Goal: Communication & Community: Answer question/provide support

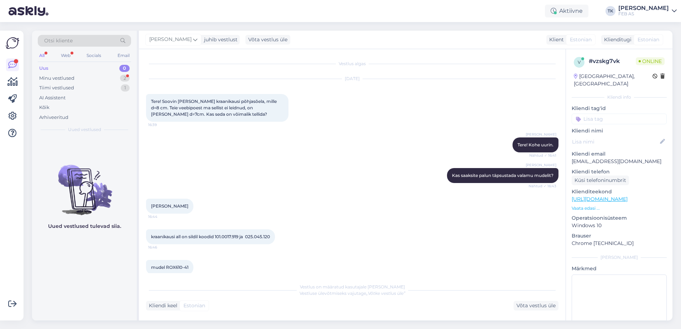
scroll to position [455, 0]
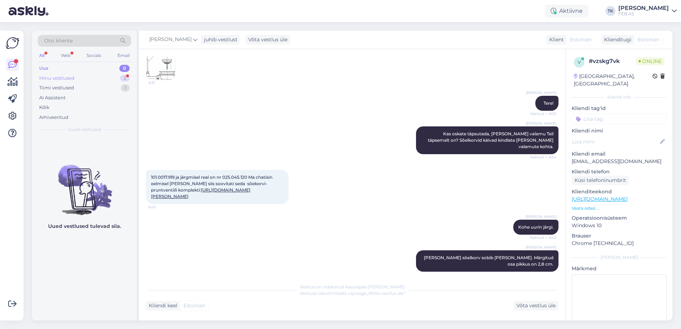
click at [78, 78] on div "Minu vestlused 2" at bounding box center [84, 78] width 93 height 10
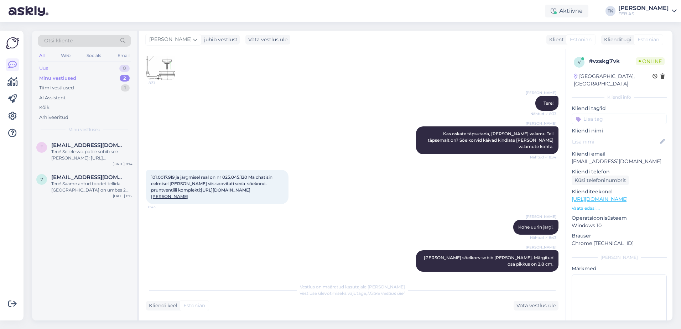
click at [87, 67] on div "Uus 0" at bounding box center [84, 68] width 93 height 10
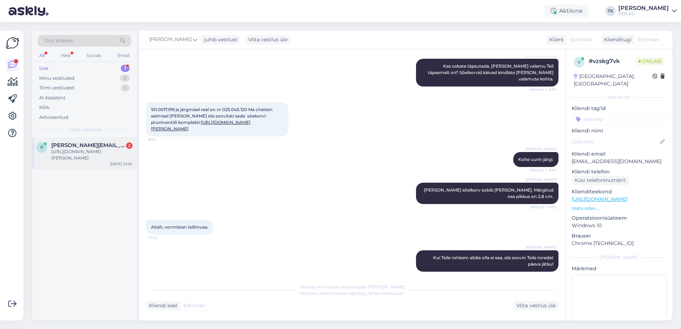
click at [103, 154] on div "[URL][DOMAIN_NAME][PERSON_NAME]" at bounding box center [91, 155] width 81 height 13
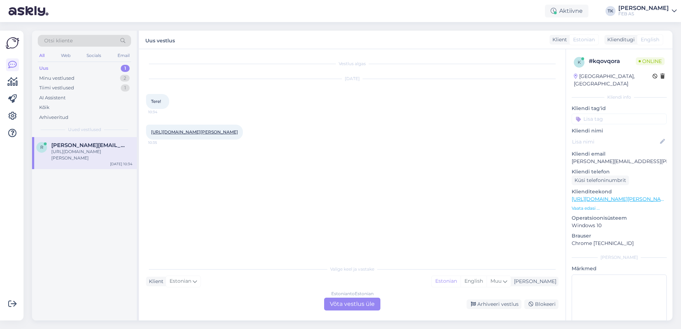
click at [366, 304] on div "Estonian to Estonian Võta vestlus üle" at bounding box center [352, 304] width 56 height 13
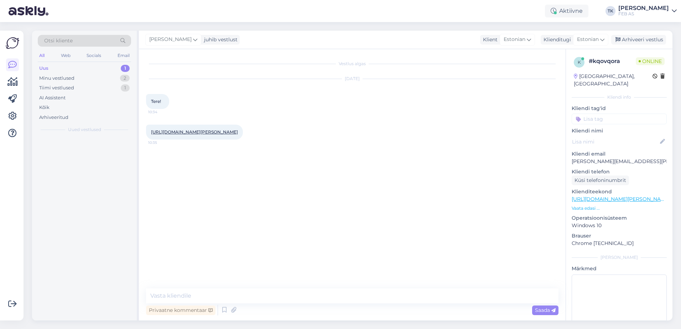
click at [352, 304] on div "Privaatne kommentaar Saada" at bounding box center [352, 310] width 412 height 14
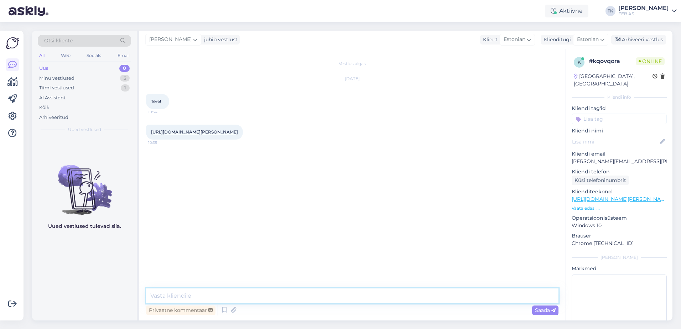
click at [332, 296] on textarea at bounding box center [352, 295] width 412 height 15
type textarea "Tere! Kuidas saame teid aidata?"
click at [238, 134] on link "[URL][DOMAIN_NAME][PERSON_NAME]" at bounding box center [194, 131] width 87 height 5
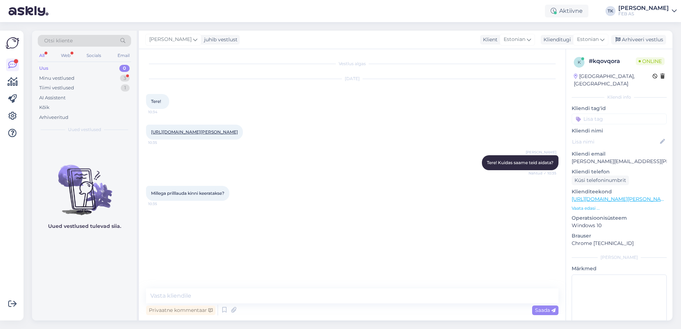
click at [203, 134] on link "[URL][DOMAIN_NAME][PERSON_NAME]" at bounding box center [194, 131] width 87 height 5
click at [202, 296] on textarea at bounding box center [352, 295] width 412 height 15
click at [193, 295] on textarea "[PERSON_NAME]-" at bounding box center [352, 295] width 412 height 15
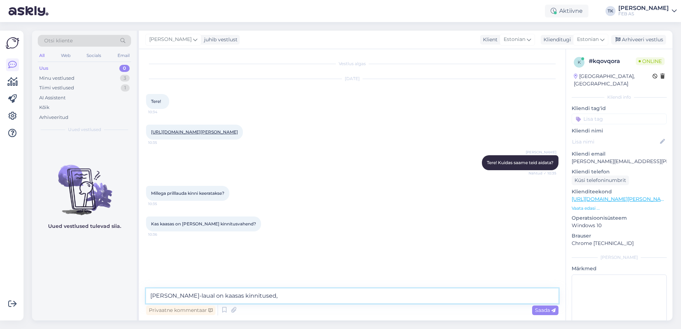
type textarea "[PERSON_NAME]-laual on kaasas kinnitused"
type textarea "Nende abil kinnitatakse [PERSON_NAME] wc-poti külge"
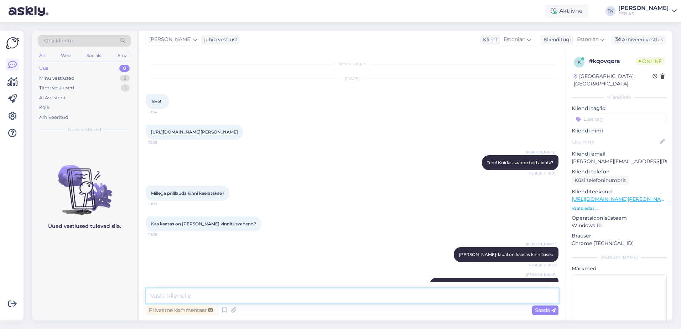
scroll to position [25, 0]
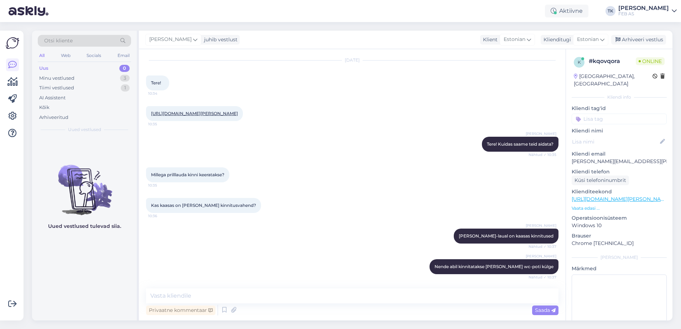
click at [434, 183] on div "Millega prilllauda kinni keeratakse? 10:35" at bounding box center [352, 175] width 412 height 31
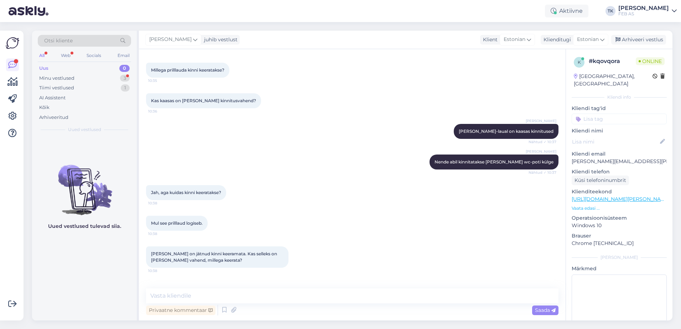
scroll to position [154, 0]
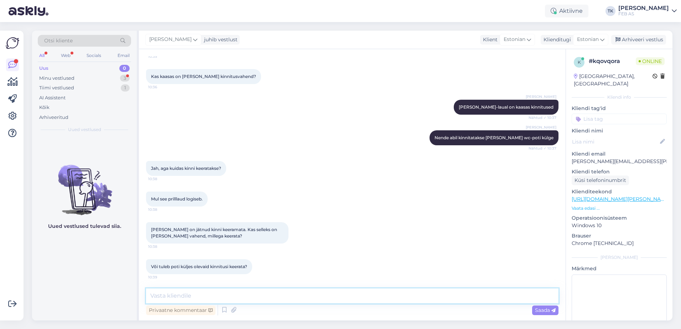
click at [291, 293] on textarea at bounding box center [352, 295] width 412 height 15
type textarea "[PERSON_NAME] teile Laufeni esindaja kontakti. Ta oskab täpselt seletada, kuida…"
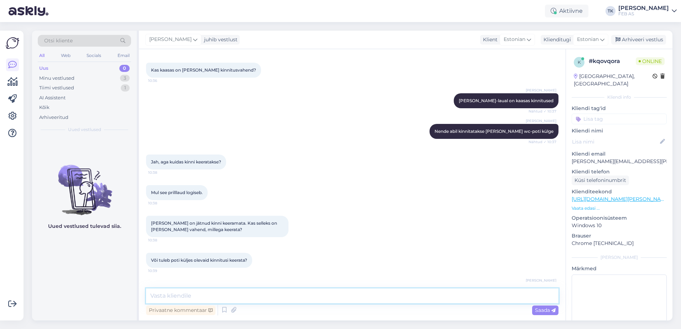
scroll to position [191, 0]
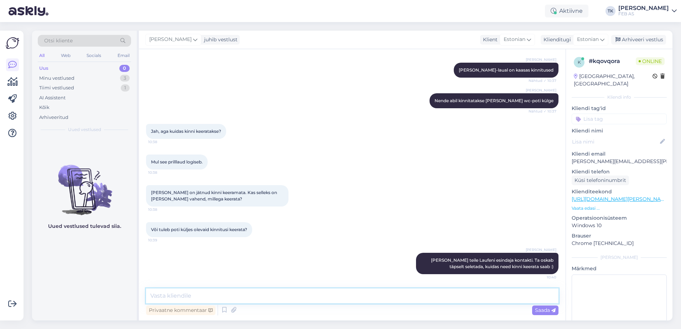
click at [314, 295] on textarea at bounding box center [352, 295] width 412 height 15
paste textarea "[PHONE_NUMBER]"
click at [257, 294] on textarea "[PHONE_NUMBER] [PERSON_NAME]" at bounding box center [352, 295] width 412 height 15
click at [173, 295] on textarea "[PHONE_NUMBER] [PERSON_NAME]" at bounding box center [352, 295] width 412 height 15
click at [178, 296] on textarea "[PHONE_NUMBER] [PERSON_NAME]" at bounding box center [352, 295] width 412 height 15
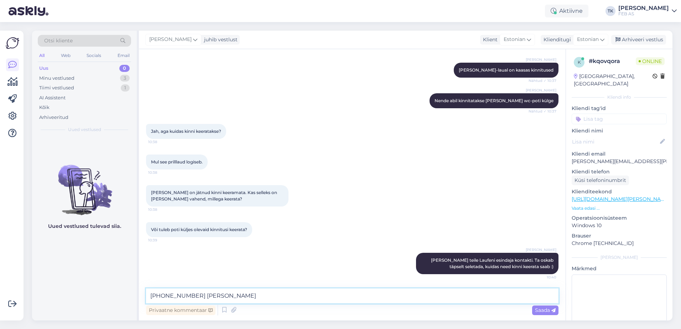
click at [185, 295] on textarea "[PHONE_NUMBER] [PERSON_NAME]" at bounding box center [352, 295] width 412 height 15
click at [236, 293] on textarea "[PHONE_NUMBER] [PERSON_NAME]" at bounding box center [352, 295] width 412 height 15
paste textarea "[PERSON_NAME][EMAIL_ADDRESS][DOMAIN_NAME]"
drag, startPoint x: 229, startPoint y: 295, endPoint x: 196, endPoint y: 299, distance: 33.7
click at [196, 299] on textarea "[PHONE_NUMBER] [PERSON_NAME]; [PERSON_NAME][EMAIL_ADDRESS][DOMAIN_NAME]" at bounding box center [352, 295] width 412 height 15
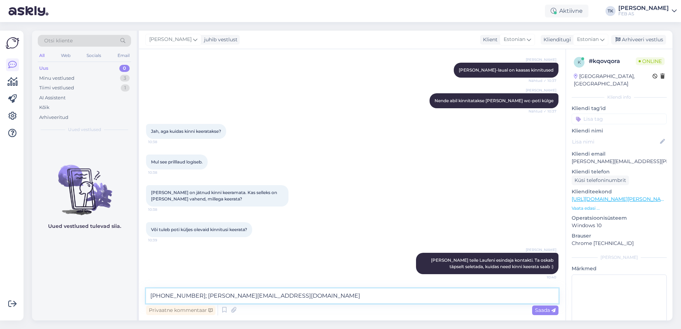
click at [151, 297] on textarea "[PHONE_NUMBER]; [PERSON_NAME][EMAIL_ADDRESS][DOMAIN_NAME]" at bounding box center [352, 295] width 412 height 15
paste textarea "[PERSON_NAME]"
type textarea "[PERSON_NAME] - [PHONE_NUMBER]; [PERSON_NAME][EMAIL_ADDRESS][DOMAIN_NAME]"
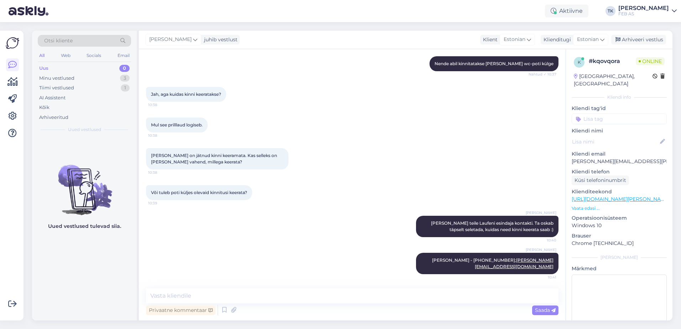
click at [413, 153] on div "[PERSON_NAME] on jätnud kinni keeramata. Kas selleks on [PERSON_NAME] vahend, m…" at bounding box center [352, 158] width 412 height 37
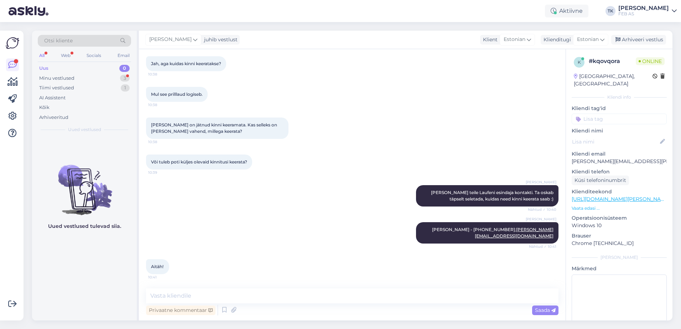
click at [315, 238] on div "[PERSON_NAME] - [PHONE_NUMBER]; [PERSON_NAME][EMAIL_ADDRESS][DOMAIN_NAME] Nähtu…" at bounding box center [352, 232] width 412 height 37
click at [248, 296] on textarea at bounding box center [352, 295] width 412 height 15
type textarea "Kas saame teid veel kuidagi aidata?"
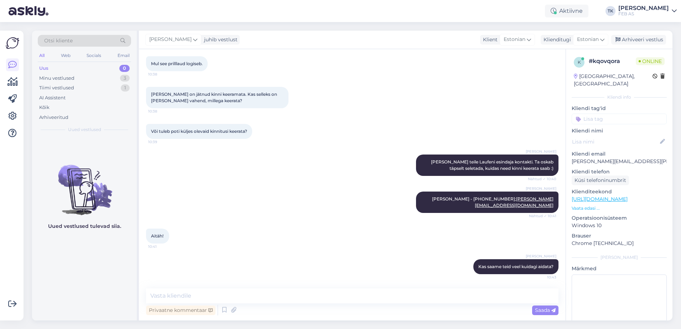
click at [286, 224] on div "Aitäh! 10:41" at bounding box center [352, 236] width 412 height 31
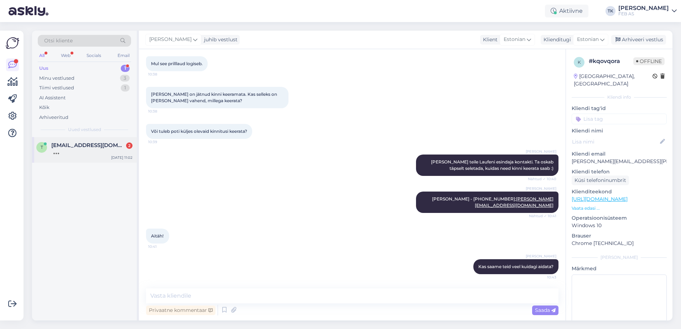
click at [64, 144] on span "[EMAIL_ADDRESS][DOMAIN_NAME]" at bounding box center [88, 145] width 74 height 6
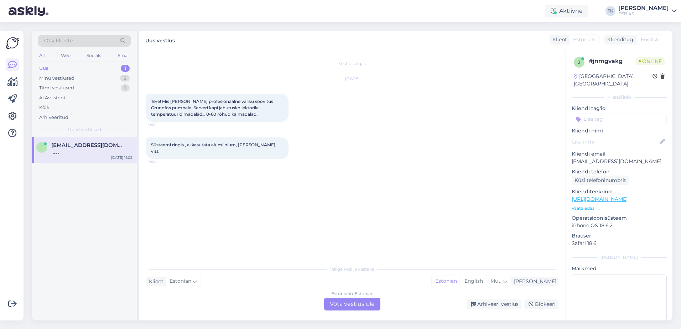
click at [366, 306] on div "Estonian to Estonian Võta vestlus üle" at bounding box center [352, 304] width 56 height 13
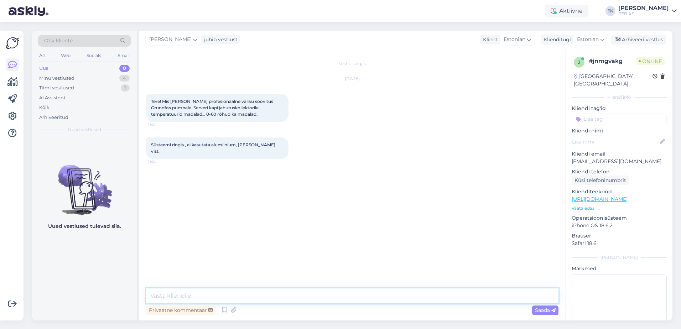
click at [334, 298] on textarea at bounding box center [352, 295] width 412 height 15
type textarea "Tere!"
click at [337, 232] on div "Ca st. 11:05" at bounding box center [352, 243] width 412 height 31
click at [317, 298] on textarea at bounding box center [352, 295] width 412 height 15
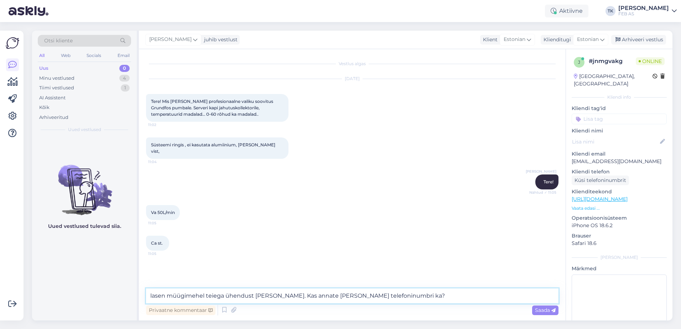
click at [152, 296] on textarea "lasen müügimehel teiega ühendust [PERSON_NAME]. Kas annate [PERSON_NAME] telefo…" at bounding box center [352, 295] width 412 height 15
click at [439, 295] on textarea "Lasen müügimehel teiega ühendust [PERSON_NAME]. Kas annate [PERSON_NAME] telefo…" at bounding box center [352, 295] width 412 height 15
drag, startPoint x: 636, startPoint y: 155, endPoint x: 571, endPoint y: 154, distance: 65.9
click at [571, 154] on div "j # jnmgvakg Online [GEOGRAPHIC_DATA], [GEOGRAPHIC_DATA] Kliendi info Kliendi t…" at bounding box center [619, 199] width 106 height 300
copy p "[EMAIL_ADDRESS][DOMAIN_NAME]"
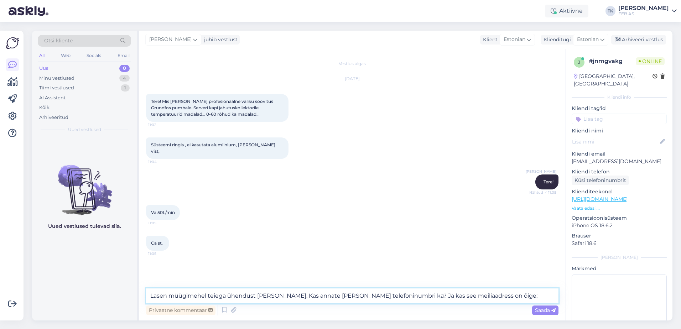
click at [509, 294] on textarea "Lasen müügimehel teiega ühendust [PERSON_NAME]. Kas annate [PERSON_NAME] telefo…" at bounding box center [352, 295] width 412 height 15
paste textarea "[EMAIL_ADDRESS][DOMAIN_NAME]"
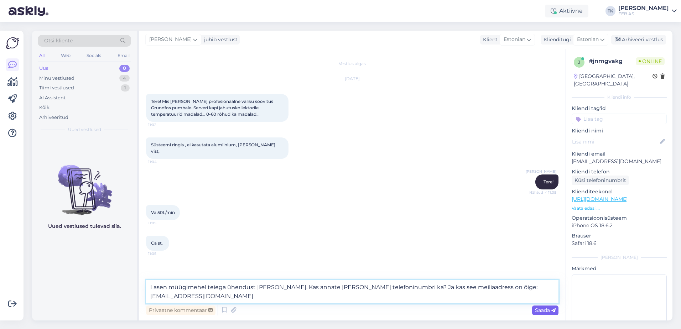
type textarea "Lasen müügimehel teiega ühendust [PERSON_NAME]. Kas annate [PERSON_NAME] telefo…"
click at [543, 311] on span "Saada" at bounding box center [545, 310] width 21 height 6
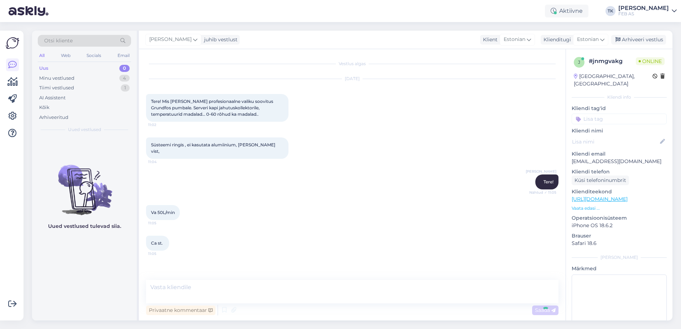
scroll to position [14, 0]
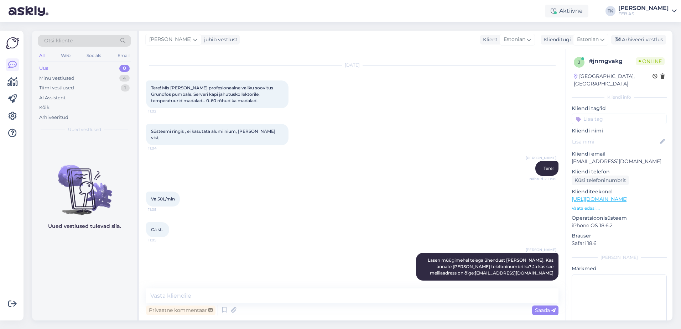
click at [373, 232] on div "Ca st. 11:05" at bounding box center [352, 229] width 412 height 31
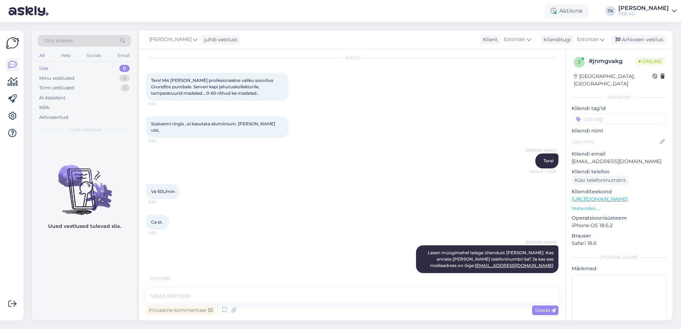
scroll to position [44, 0]
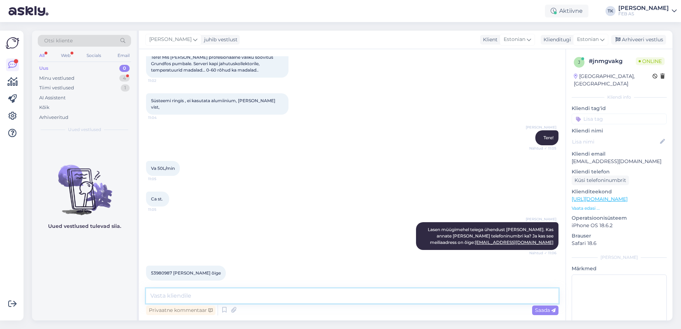
click at [303, 291] on textarea at bounding box center [352, 295] width 412 height 15
type textarea "Ja kuidas nimi on?"
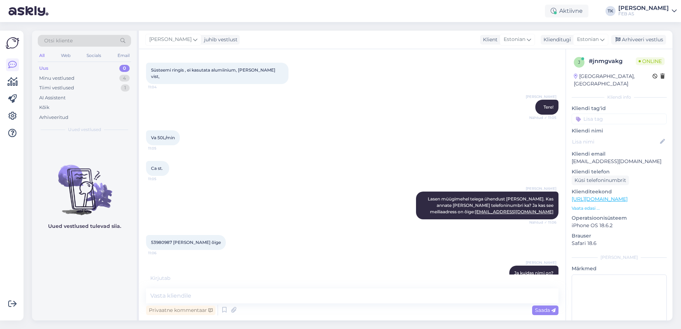
scroll to position [105, 0]
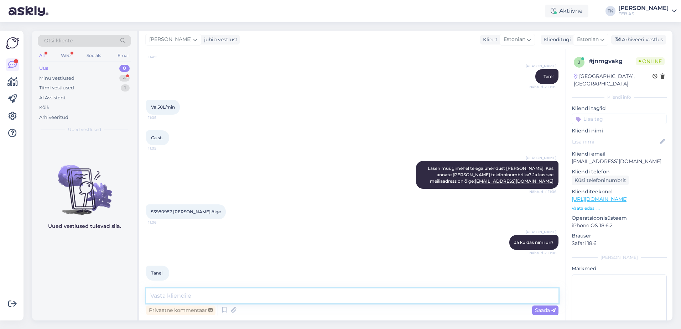
click at [241, 298] on textarea at bounding box center [352, 295] width 412 height 15
type textarea "Selge. [PERSON_NAME] müügieksperdile info edasi. Ta võtab teiega esimesel vabal…"
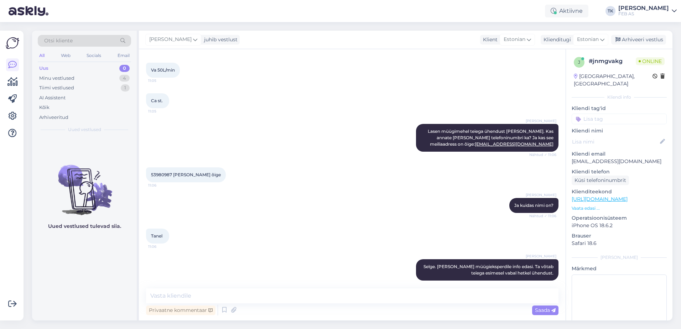
click at [265, 195] on div "Triinu [PERSON_NAME] kuidas nimi on? Nähtud ✓ 11:06" at bounding box center [352, 205] width 412 height 31
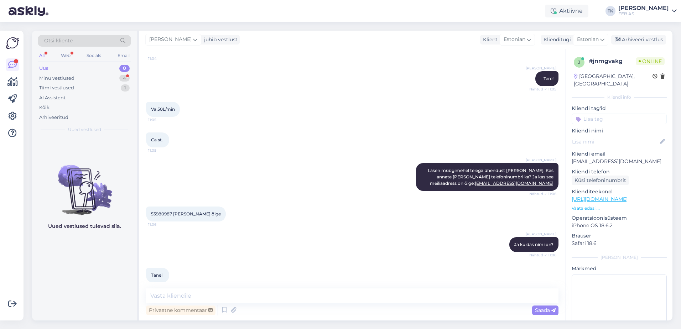
scroll to position [173, 0]
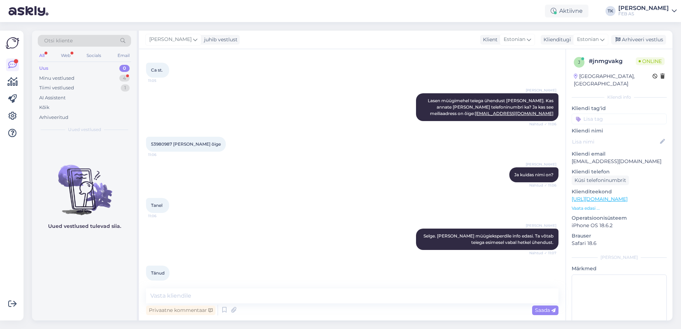
click at [159, 141] on span "53980987 [PERSON_NAME] õige" at bounding box center [186, 143] width 70 height 5
copy span "53980987"
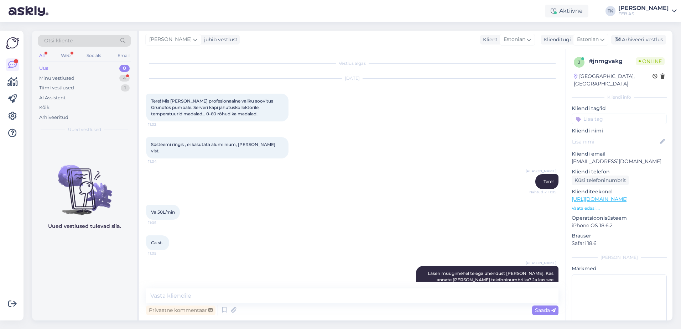
scroll to position [0, 0]
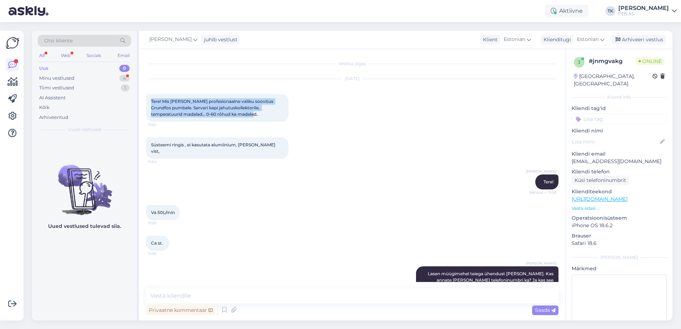
drag, startPoint x: 151, startPoint y: 98, endPoint x: 237, endPoint y: 119, distance: 87.9
click at [237, 119] on div "Tere! Mis [PERSON_NAME] profesionaalne valiku soovitus Grundfos pumbale. Server…" at bounding box center [217, 108] width 142 height 28
copy span "Tere! Mis [PERSON_NAME] profesionaalne valiku soovitus Grundfos pumbale. Server…"
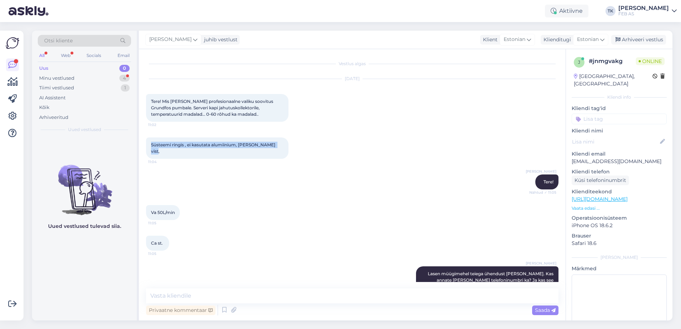
drag, startPoint x: 151, startPoint y: 144, endPoint x: 279, endPoint y: 144, distance: 127.9
click at [279, 144] on div "Süsteemi ringis , ei kasutata alumiinium, [PERSON_NAME] vist, 11:04" at bounding box center [217, 147] width 142 height 21
copy span "Süsteemi ringis , ei kasutata alumiinium, [PERSON_NAME] vist,"
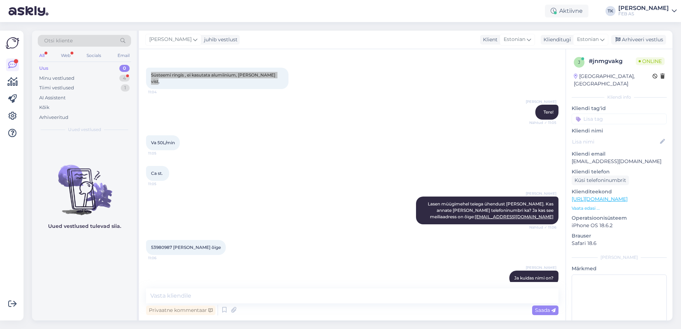
scroll to position [71, 0]
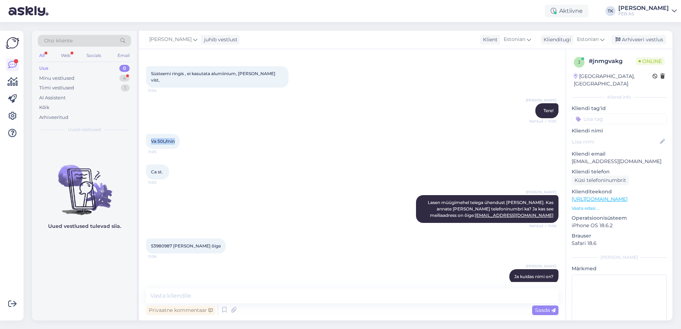
drag, startPoint x: 147, startPoint y: 135, endPoint x: 177, endPoint y: 135, distance: 29.6
click at [177, 135] on div "Va 50L/min 11:05" at bounding box center [163, 141] width 34 height 15
copy span "Va 50L/min"
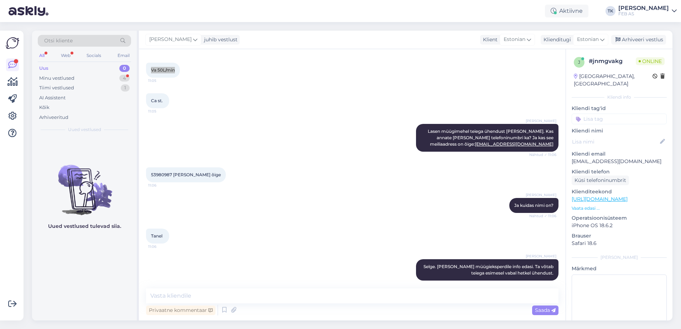
scroll to position [173, 0]
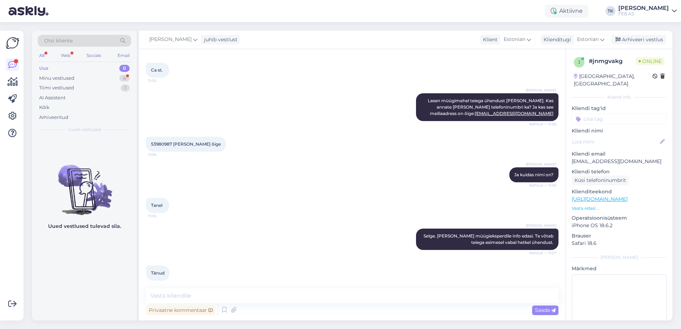
click at [593, 158] on p "[EMAIL_ADDRESS][DOMAIN_NAME]" at bounding box center [619, 161] width 95 height 7
click at [595, 158] on p "[EMAIL_ADDRESS][DOMAIN_NAME]" at bounding box center [619, 161] width 95 height 7
copy p "[EMAIL_ADDRESS][DOMAIN_NAME]"
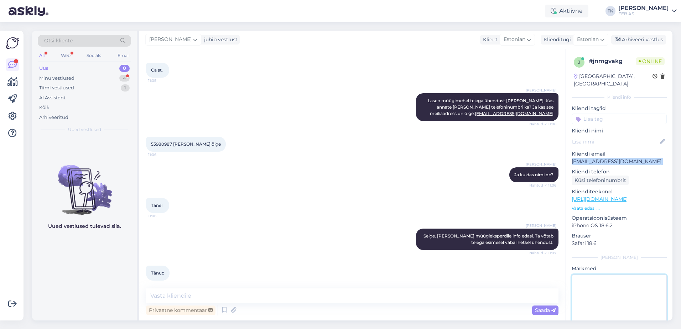
click at [620, 275] on textarea at bounding box center [619, 307] width 95 height 64
type textarea "[PERSON_NAME] tegeleb"
click at [639, 240] on p "Safari 18.6" at bounding box center [619, 243] width 95 height 7
click at [322, 295] on textarea at bounding box center [352, 295] width 412 height 15
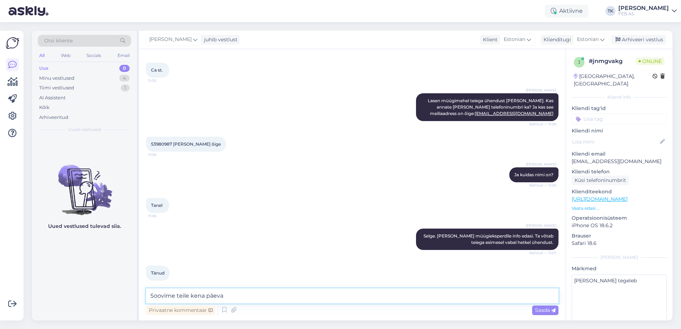
type textarea "Soovime teile kena päeva!"
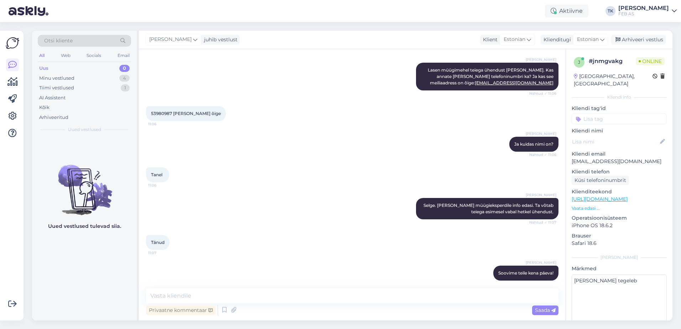
click at [342, 194] on div "Triinu [PERSON_NAME]. [PERSON_NAME] müügieksperdile info edasi. Ta võtab teiega…" at bounding box center [352, 208] width 412 height 37
click at [604, 295] on textarea "[PERSON_NAME] tegeleb" at bounding box center [619, 307] width 95 height 64
type textarea "[PERSON_NAME] tegeleb"
click at [621, 240] on p "Safari 18.6" at bounding box center [619, 243] width 95 height 7
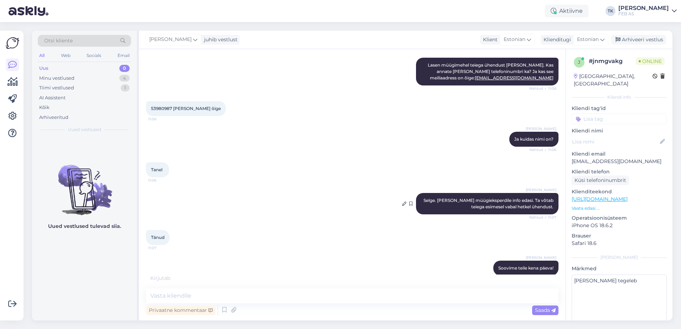
scroll to position [211, 0]
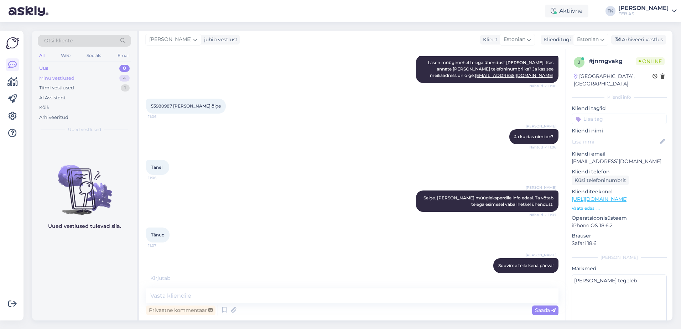
click at [104, 76] on div "Minu vestlused 4" at bounding box center [84, 78] width 93 height 10
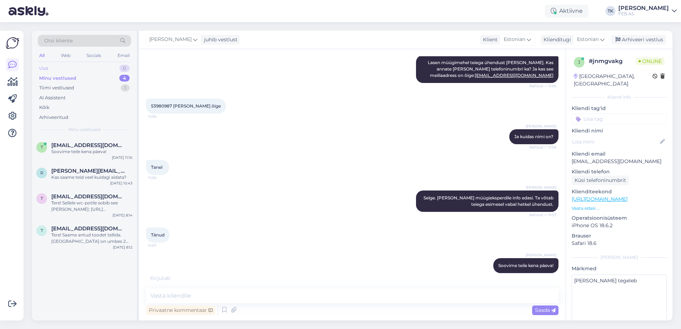
click at [106, 67] on div "Uus 0" at bounding box center [84, 68] width 93 height 10
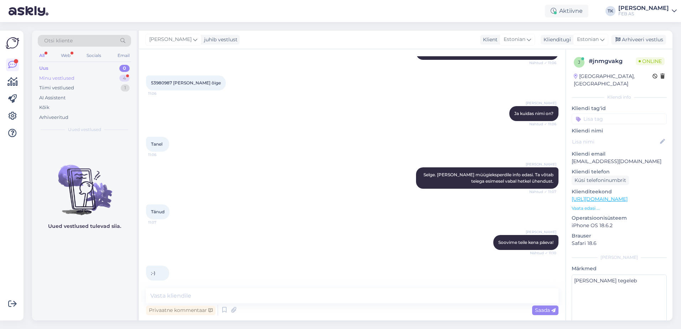
click at [103, 80] on div "Minu vestlused 4" at bounding box center [84, 78] width 93 height 10
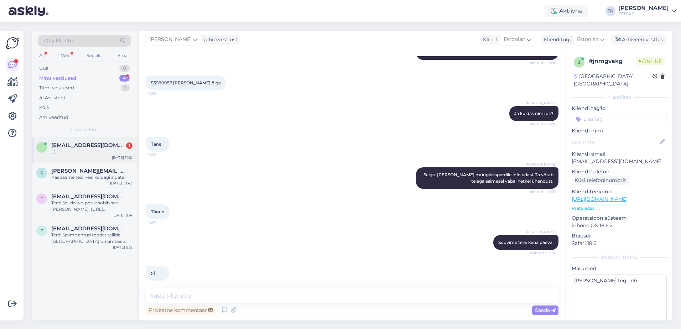
click at [93, 153] on div ";-)" at bounding box center [91, 152] width 81 height 6
click at [651, 214] on p "Operatsioonisüsteem" at bounding box center [619, 217] width 95 height 7
drag, startPoint x: 648, startPoint y: 38, endPoint x: 628, endPoint y: 46, distance: 21.6
click at [648, 38] on div "Arhiveeri vestlus" at bounding box center [638, 40] width 55 height 10
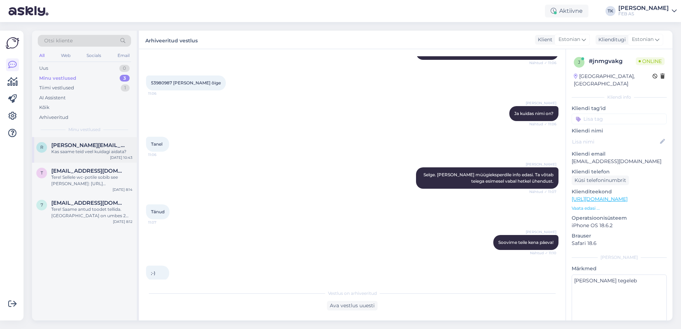
click at [89, 146] on span "[PERSON_NAME][EMAIL_ADDRESS][PERSON_NAME][DOMAIN_NAME]" at bounding box center [88, 145] width 74 height 6
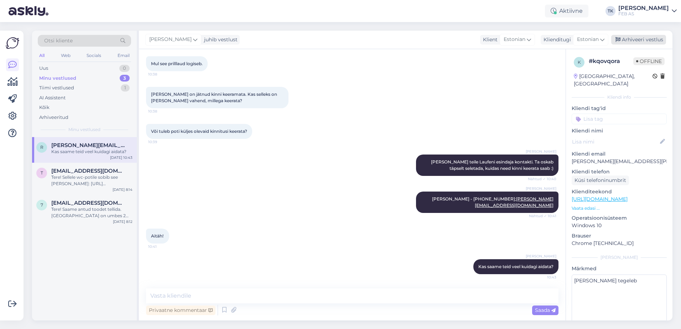
click at [652, 43] on div "Arhiveeri vestlus" at bounding box center [638, 40] width 55 height 10
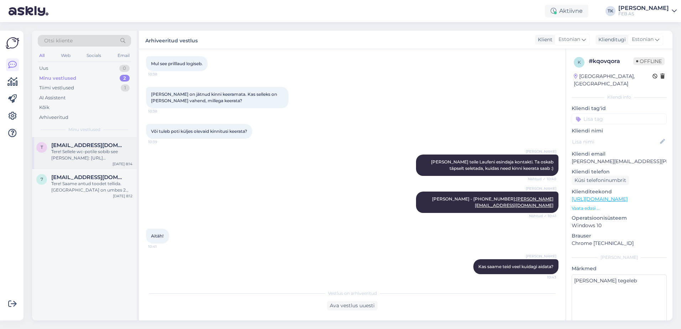
drag, startPoint x: 81, startPoint y: 150, endPoint x: 75, endPoint y: 163, distance: 15.2
click at [82, 150] on div "Tere! Sellele wc-potile sobib see [PERSON_NAME]: [URL][DOMAIN_NAME][PERSON_NAME…" at bounding box center [91, 155] width 81 height 13
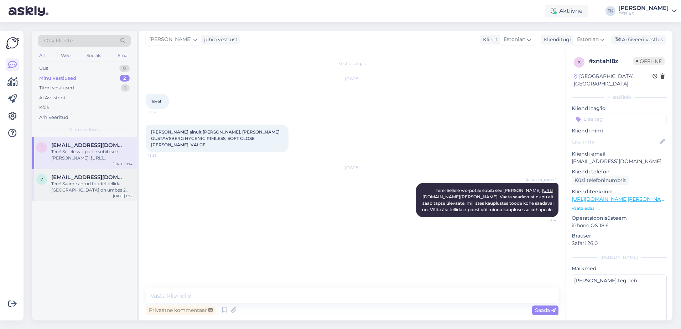
click at [71, 182] on div "Tere! Saame antud toodet tellida. [GEOGRAPHIC_DATA] on umbes 2 nädalat. Hind: 6…" at bounding box center [91, 187] width 81 height 13
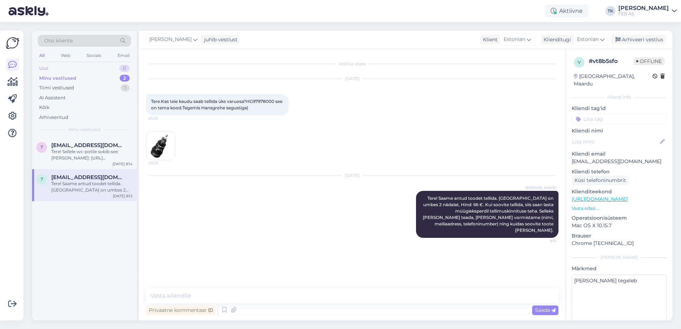
click at [87, 66] on div "Uus 0" at bounding box center [84, 68] width 93 height 10
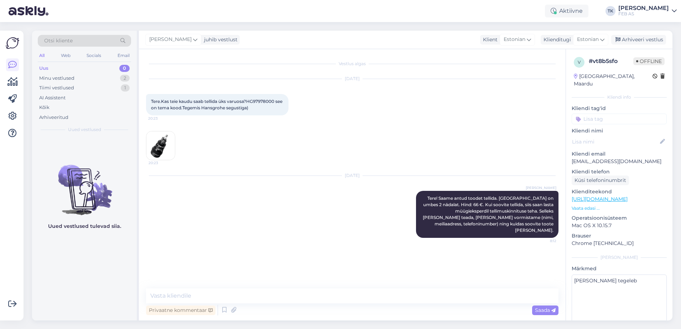
click at [5, 78] on div "Võimalused Veendu, et Askly loob sulle väärtust. Sulge Ühenda FB ja IG sõnumid …" at bounding box center [12, 176] width 24 height 290
click at [6, 78] on link at bounding box center [12, 82] width 13 height 13
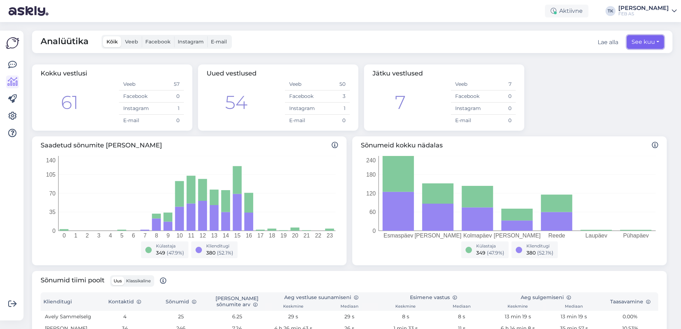
click at [634, 46] on button "See kuu" at bounding box center [645, 42] width 37 height 14
select select "8"
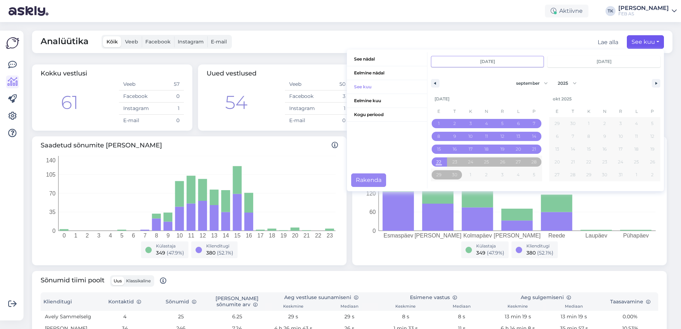
click at [545, 36] on div "Analüütika Kõik Veeb Facebook Instagram E-mail Lae alla See kuu See nädal Eelmi…" at bounding box center [352, 42] width 640 height 22
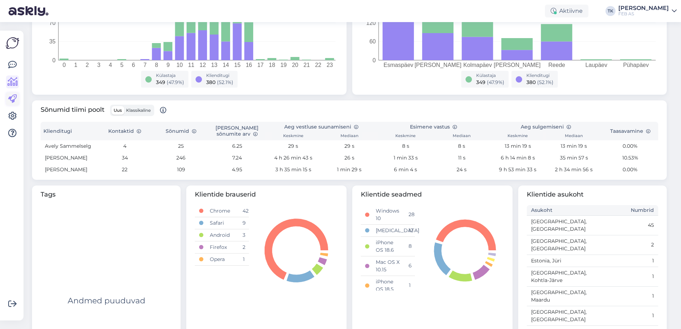
scroll to position [158, 0]
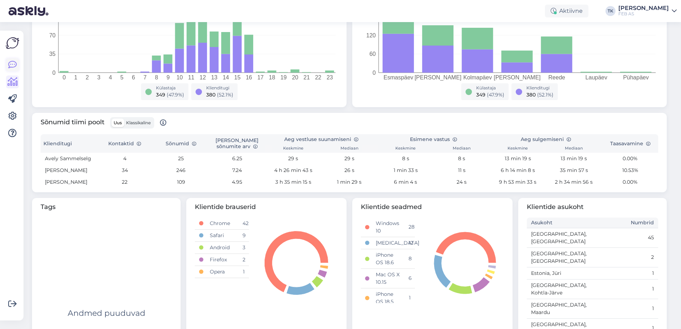
click at [14, 63] on icon at bounding box center [12, 65] width 9 height 9
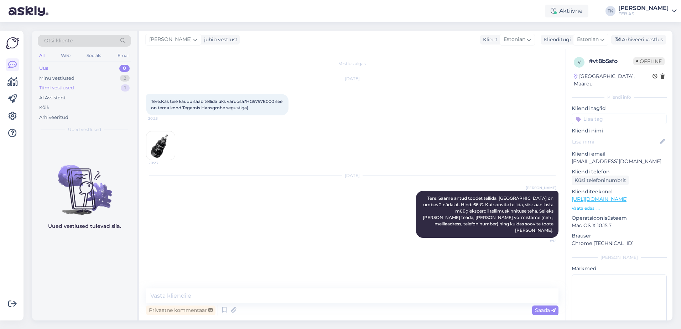
click at [87, 88] on div "Tiimi vestlused 1" at bounding box center [84, 88] width 93 height 10
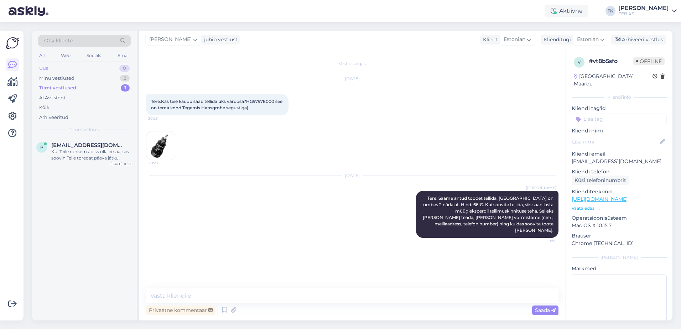
click at [92, 67] on div "Uus 0" at bounding box center [84, 68] width 93 height 10
